Goal: Communication & Community: Answer question/provide support

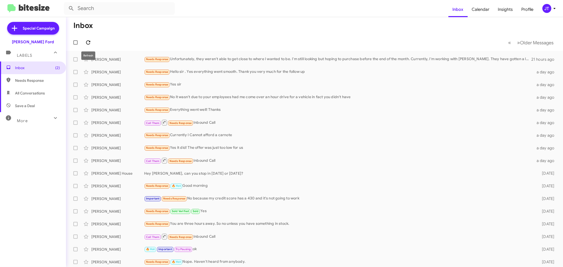
click at [89, 39] on button at bounding box center [88, 42] width 11 height 11
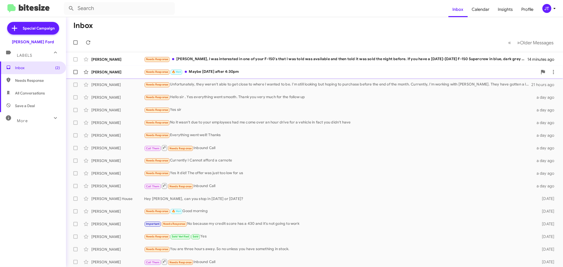
click at [283, 70] on div "Needs Response 🔥 Hot Maybe [DATE] after 4:30pm" at bounding box center [340, 72] width 393 height 6
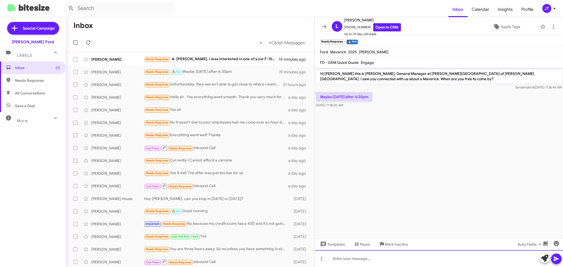
click at [389, 262] on div at bounding box center [439, 258] width 248 height 17
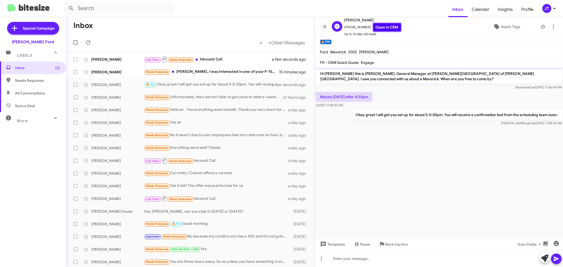
click at [387, 28] on link "Open in CRM" at bounding box center [387, 27] width 28 height 8
drag, startPoint x: 199, startPoint y: 84, endPoint x: 205, endPoint y: 85, distance: 5.9
click at [200, 84] on div "🔥 Hot Okay great I will get you set up for about 5-5:30pm. You will receive a c…" at bounding box center [216, 85] width 145 height 6
click at [412, 256] on div at bounding box center [439, 258] width 248 height 17
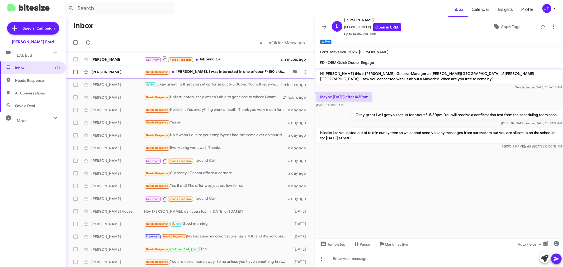
click at [232, 70] on div "Needs Response [PERSON_NAME], I was interested in one of your F-150's that I wa…" at bounding box center [216, 72] width 145 height 6
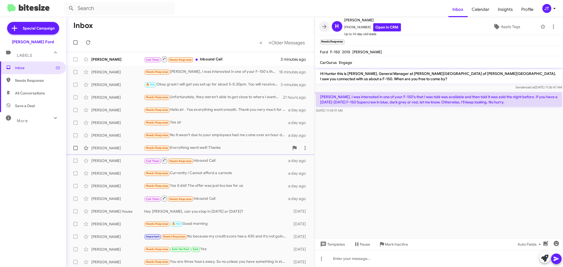
drag, startPoint x: 325, startPoint y: 28, endPoint x: 452, endPoint y: 147, distance: 174.2
click at [325, 28] on icon at bounding box center [324, 26] width 6 height 6
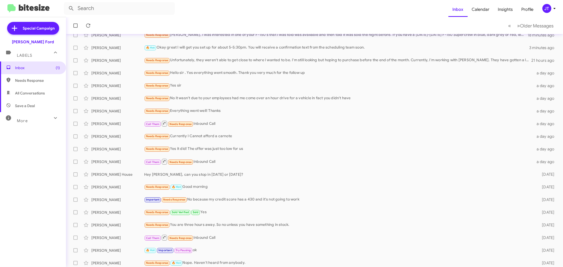
scroll to position [39, 0]
